Goal: Check status: Check status

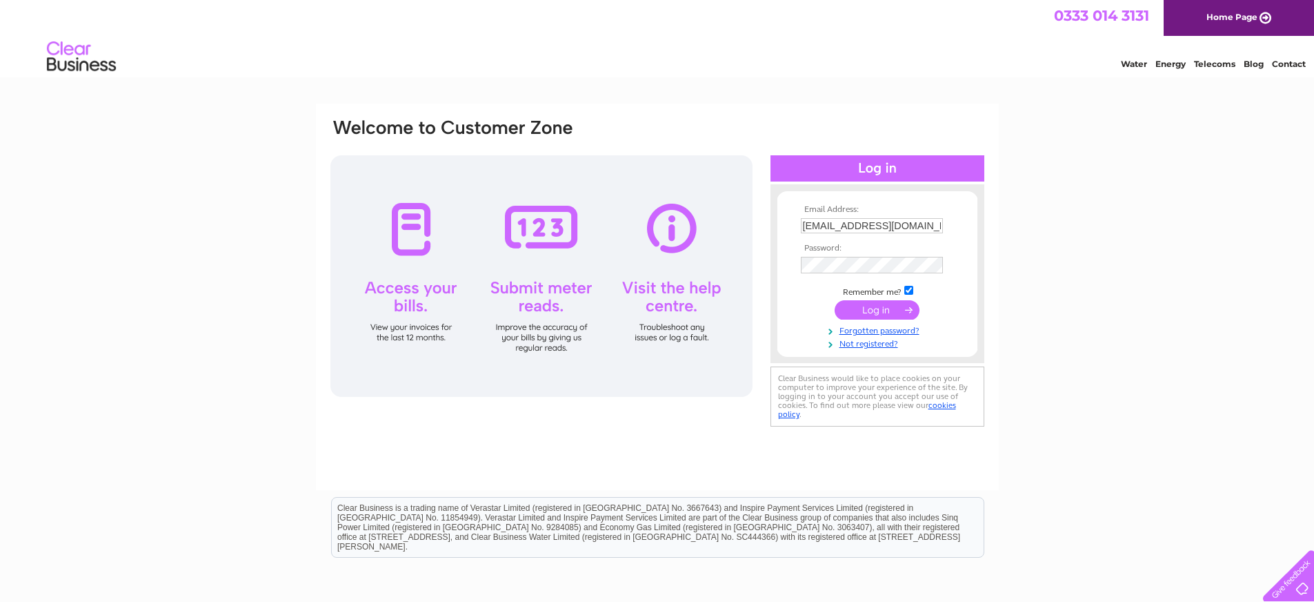
click at [887, 310] on input "submit" at bounding box center [877, 309] width 85 height 19
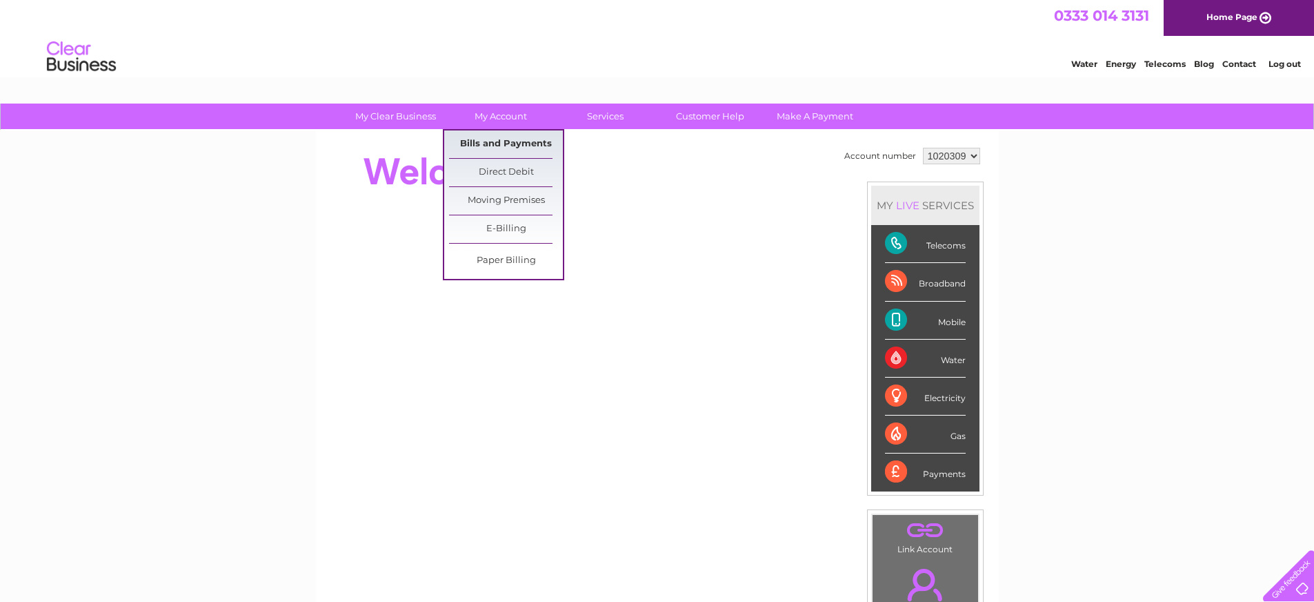
click at [498, 143] on link "Bills and Payments" at bounding box center [506, 144] width 114 height 28
click at [497, 140] on link "Bills and Payments" at bounding box center [506, 144] width 114 height 28
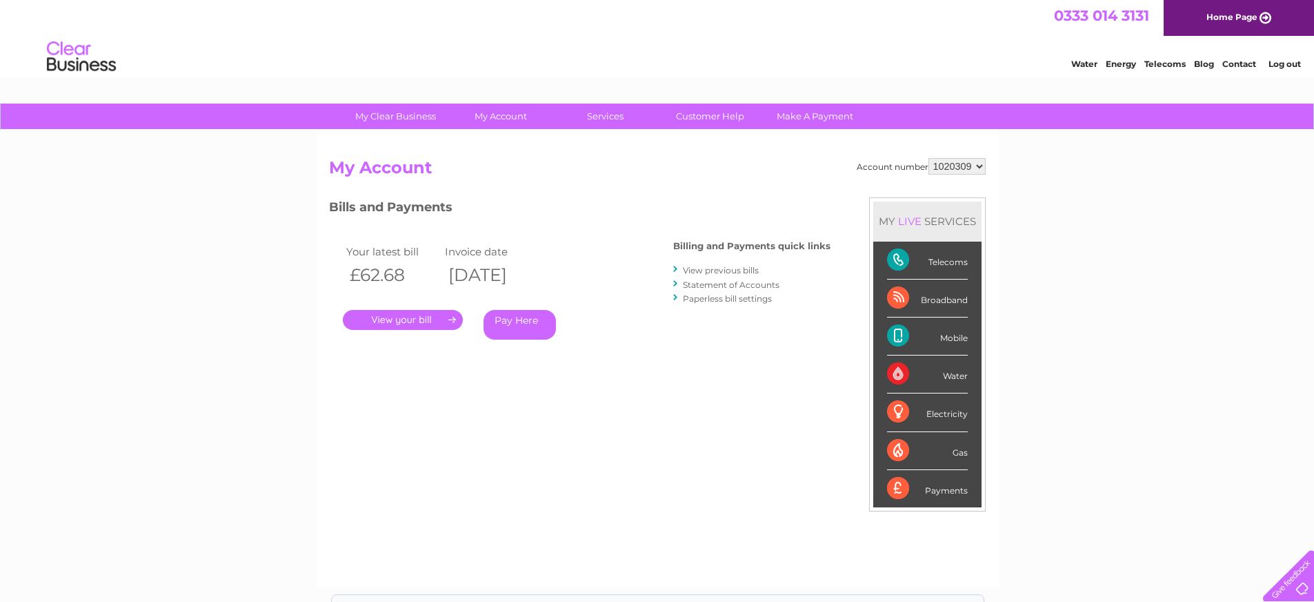
click at [397, 315] on link "." at bounding box center [403, 320] width 120 height 20
